Goal: Transaction & Acquisition: Purchase product/service

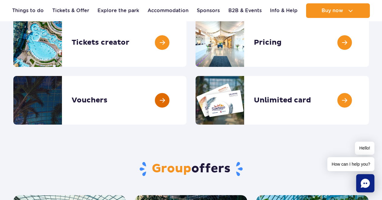
scroll to position [60, 0]
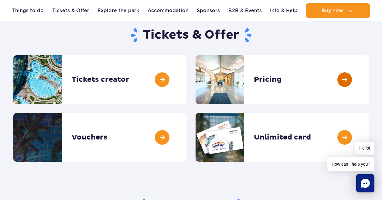
click at [369, 93] on link at bounding box center [369, 79] width 0 height 49
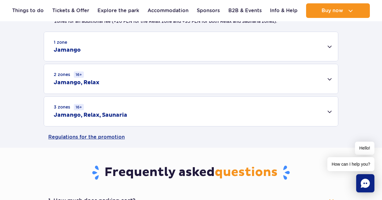
scroll to position [200, 0]
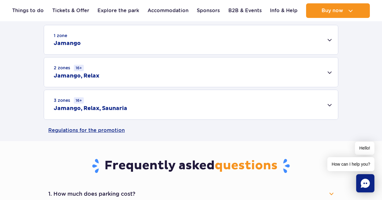
click at [323, 104] on div "3 zones 16+ Jamango, Relax, Saunaria" at bounding box center [191, 104] width 294 height 29
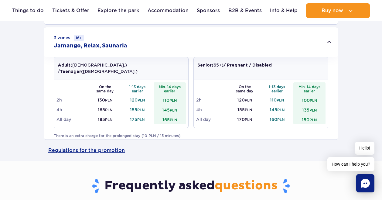
scroll to position [262, 0]
click at [96, 45] on h2 "Jamango, Relax, Saunaria" at bounding box center [90, 45] width 73 height 7
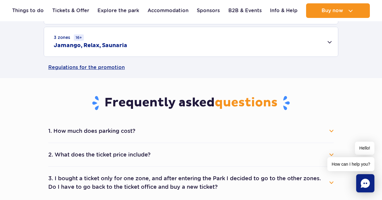
click at [96, 45] on h2 "Jamango, Relax, Saunaria" at bounding box center [90, 45] width 73 height 7
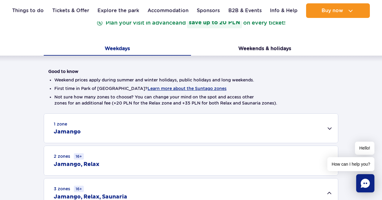
scroll to position [119, 0]
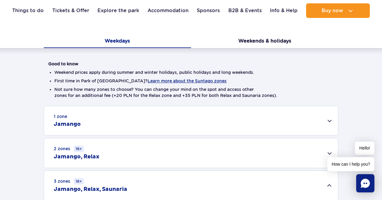
click at [287, 111] on div "1 zone Jamango" at bounding box center [191, 120] width 294 height 29
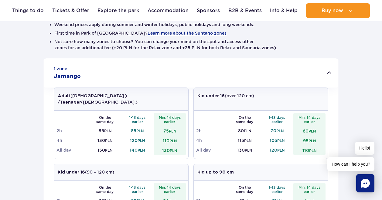
scroll to position [196, 0]
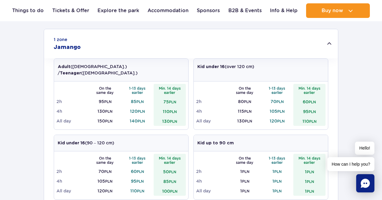
click at [256, 50] on div "1 zone Jamango" at bounding box center [191, 43] width 294 height 29
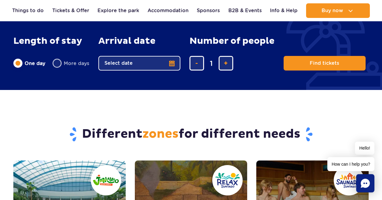
scroll to position [614, 0]
click at [220, 66] on button "add ticket" at bounding box center [225, 63] width 15 height 15
type input "2"
click at [57, 64] on label "More days" at bounding box center [70, 63] width 37 height 13
click at [57, 68] on input "More days" at bounding box center [55, 68] width 7 height 1
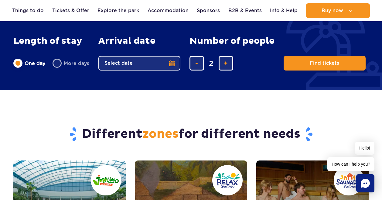
radio input "false"
radio input "true"
click at [113, 63] on button "Select date" at bounding box center [139, 63] width 82 height 15
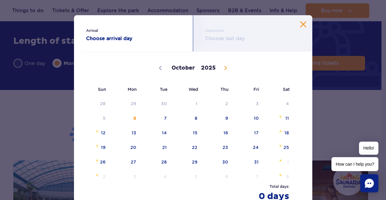
click at [223, 71] on span at bounding box center [226, 68] width 10 height 10
select select "10"
click at [270, 131] on span "15" at bounding box center [279, 133] width 31 height 14
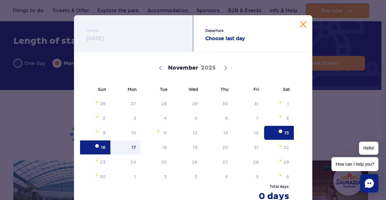
click at [132, 146] on span "17" at bounding box center [125, 147] width 31 height 14
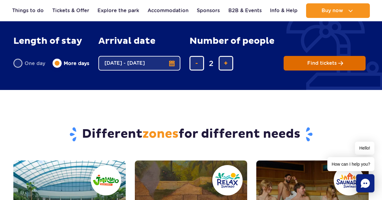
click at [309, 67] on button "Find tickets" at bounding box center [324, 63] width 82 height 15
